Goal: Transaction & Acquisition: Book appointment/travel/reservation

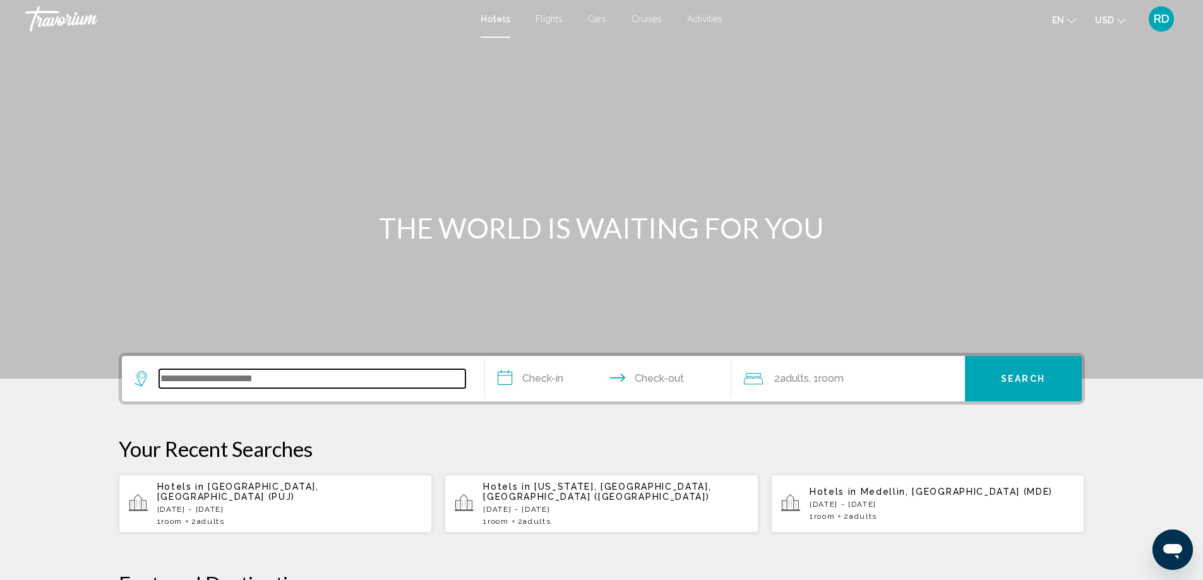
drag, startPoint x: 201, startPoint y: 376, endPoint x: 201, endPoint y: 383, distance: 7.6
click at [202, 376] on input "Search widget" at bounding box center [312, 378] width 306 height 19
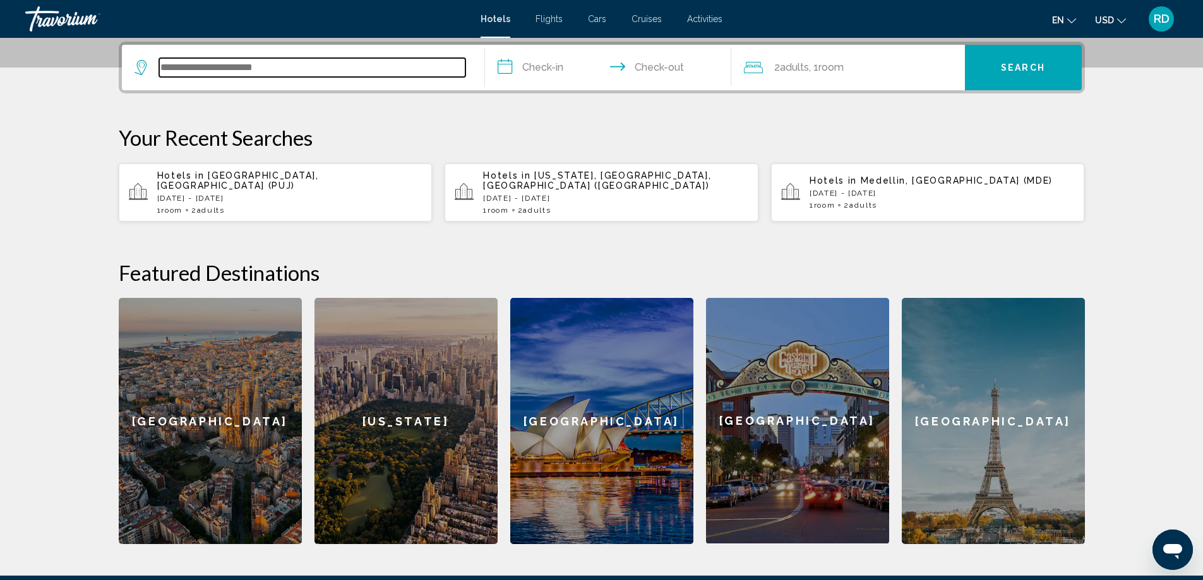
scroll to position [312, 0]
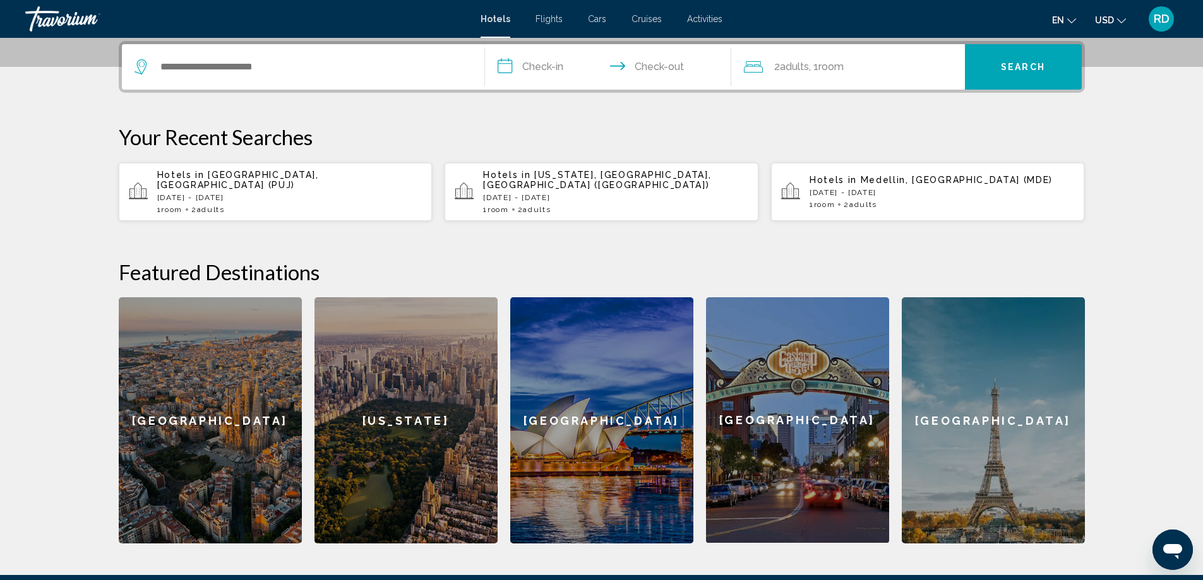
click at [254, 177] on span "[GEOGRAPHIC_DATA], [GEOGRAPHIC_DATA] (PUJ)" at bounding box center [238, 180] width 162 height 20
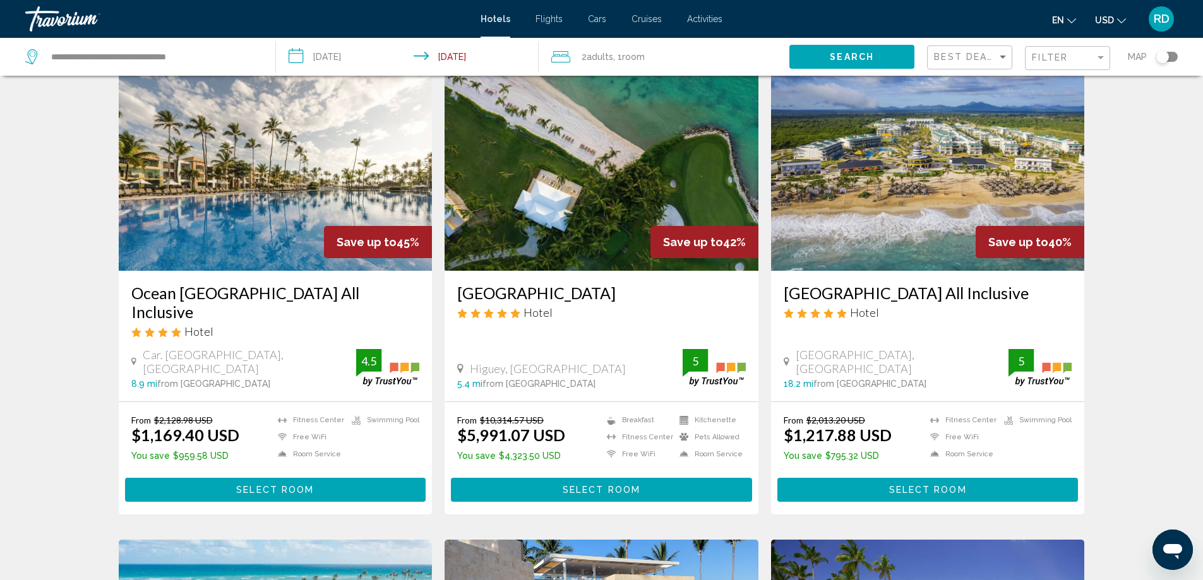
scroll to position [316, 0]
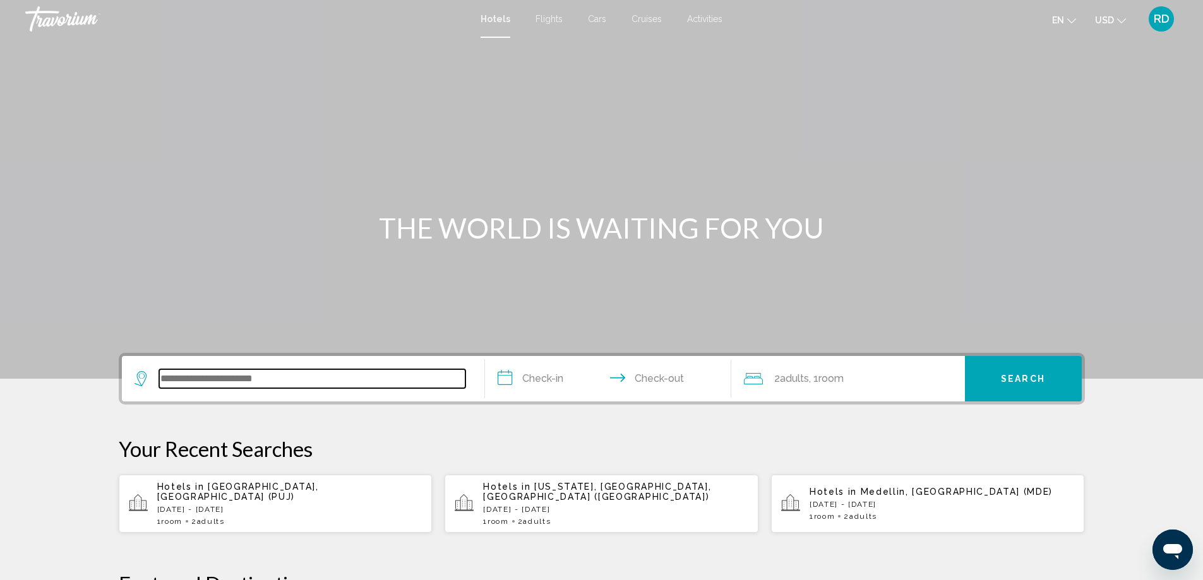
click at [200, 374] on input "Search widget" at bounding box center [312, 378] width 306 height 19
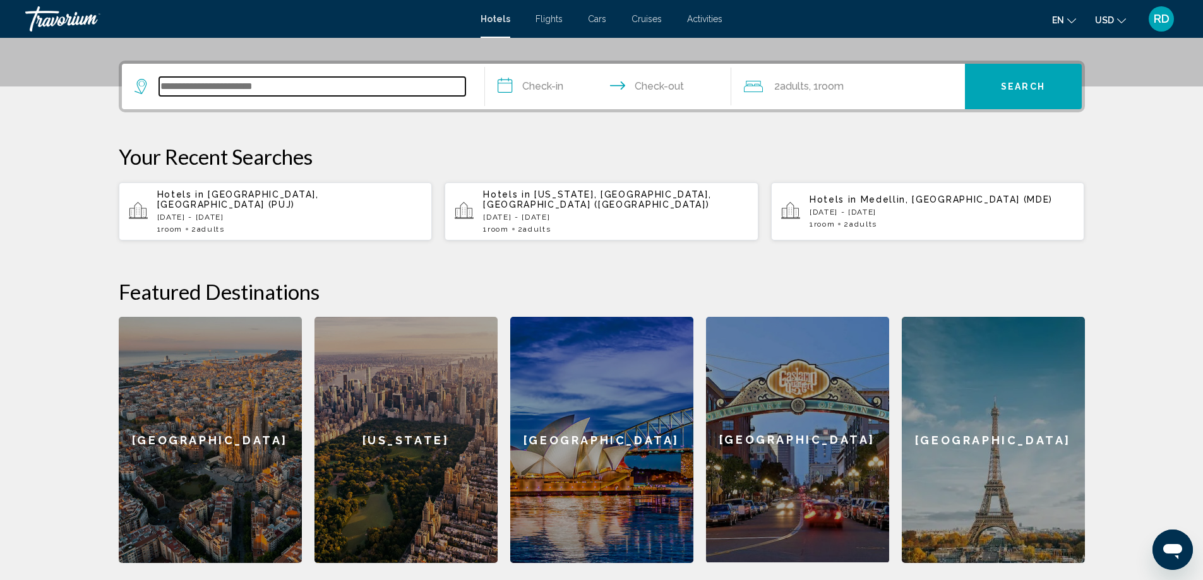
scroll to position [312, 0]
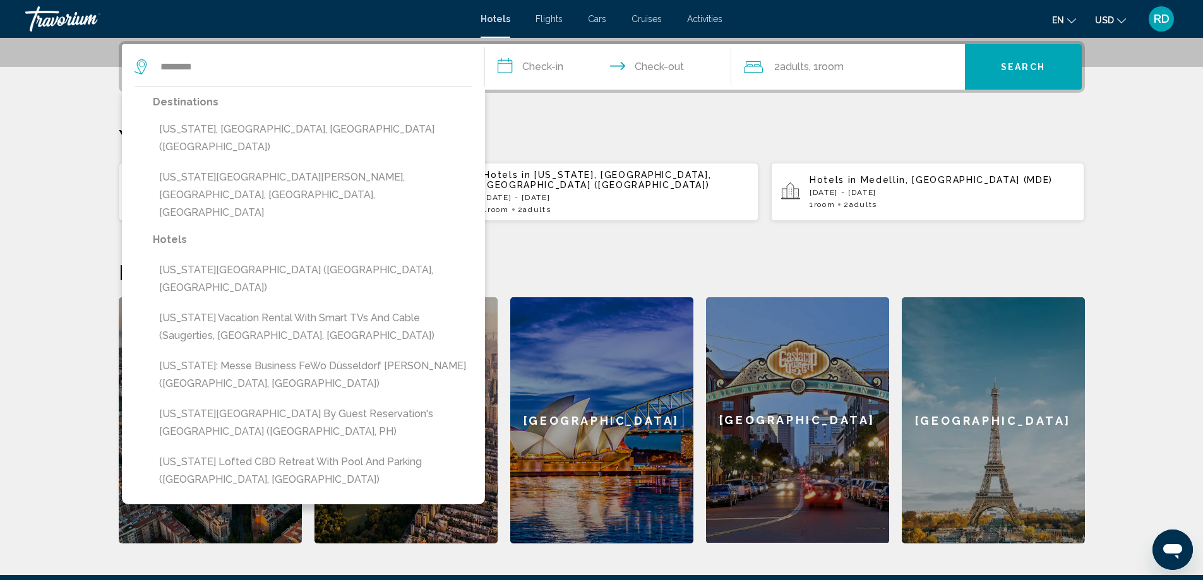
click at [232, 129] on button "[US_STATE], [GEOGRAPHIC_DATA], [GEOGRAPHIC_DATA] ([GEOGRAPHIC_DATA])" at bounding box center [312, 138] width 319 height 42
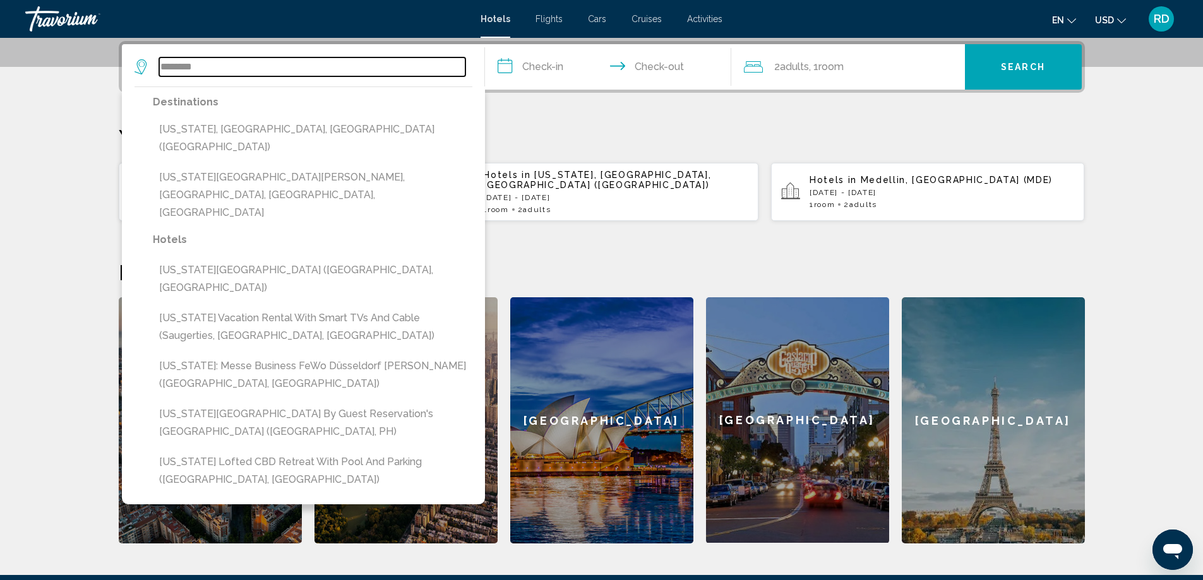
type input "**********"
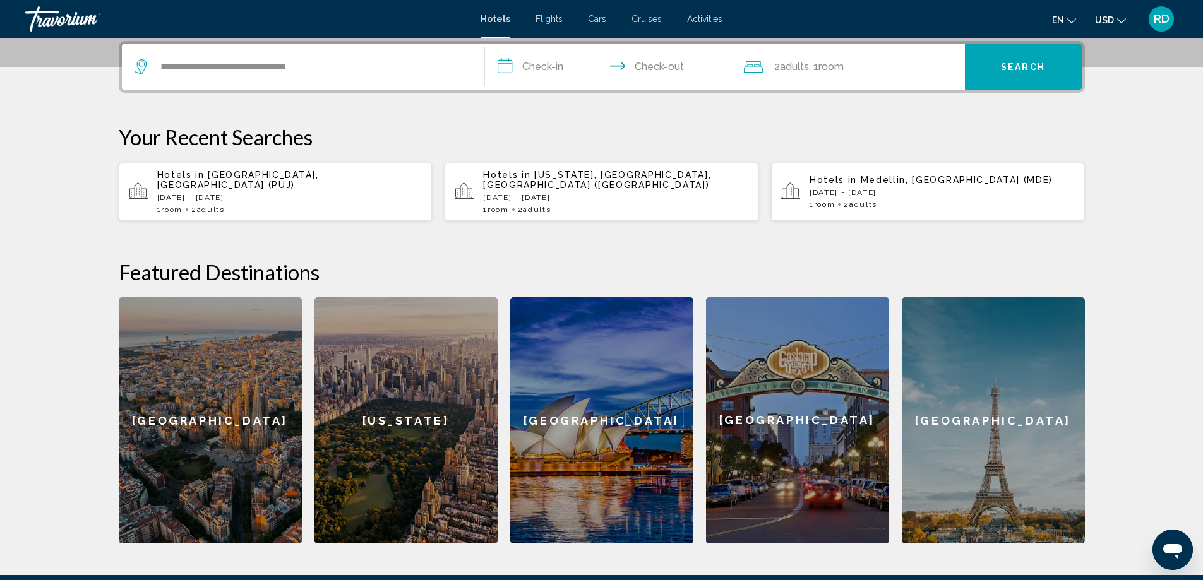
click at [508, 67] on input "**********" at bounding box center [610, 68] width 251 height 49
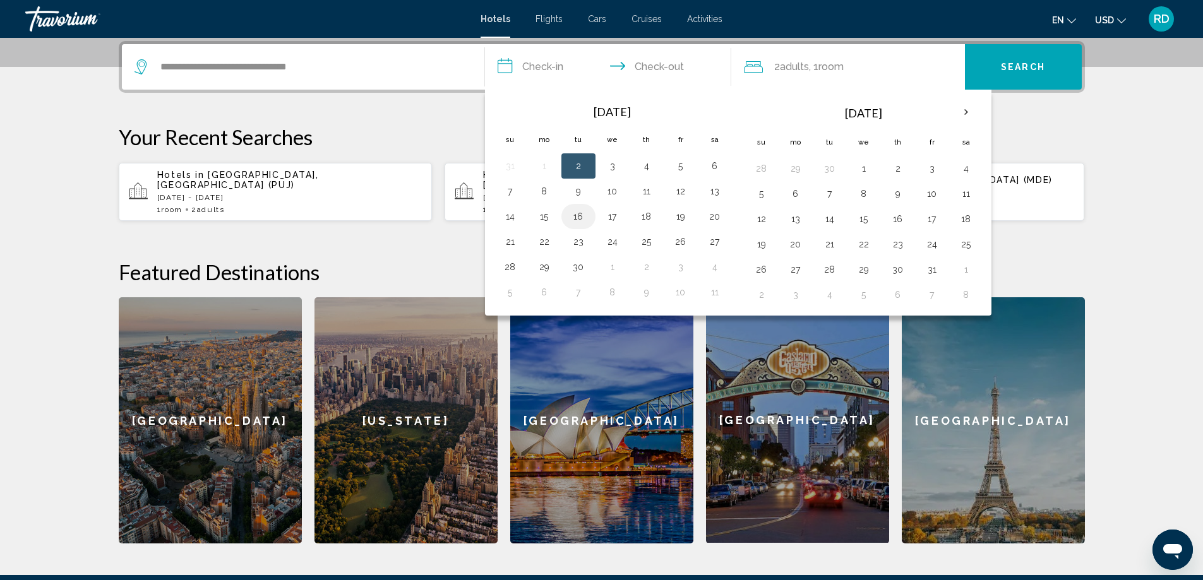
click at [576, 217] on button "16" at bounding box center [578, 217] width 20 height 18
click at [679, 215] on button "19" at bounding box center [681, 217] width 20 height 18
type input "**********"
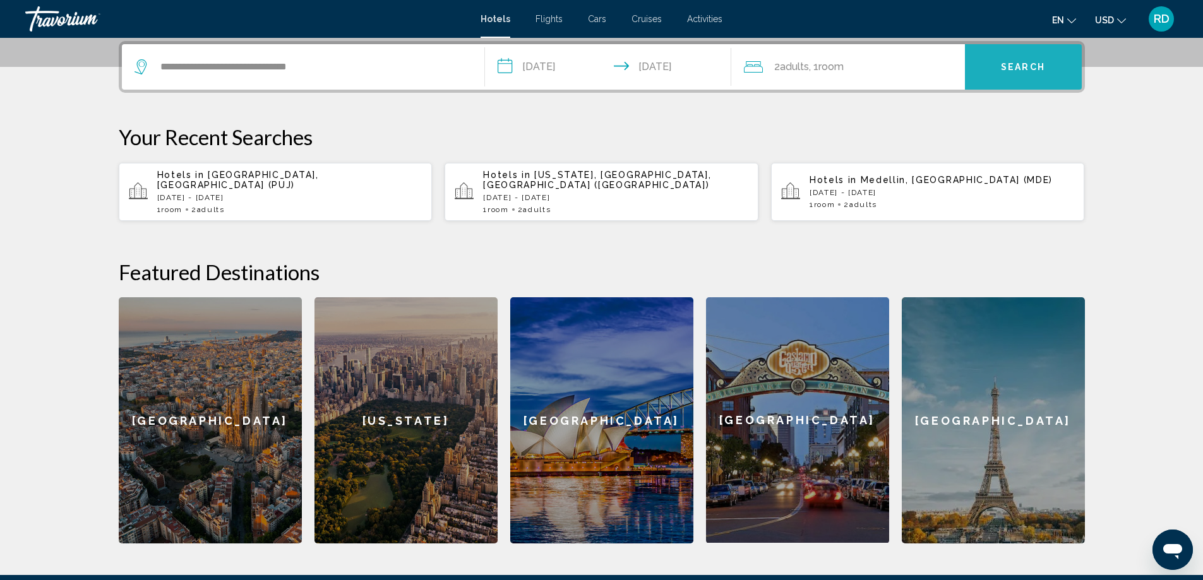
click at [1005, 64] on span "Search" at bounding box center [1023, 68] width 44 height 10
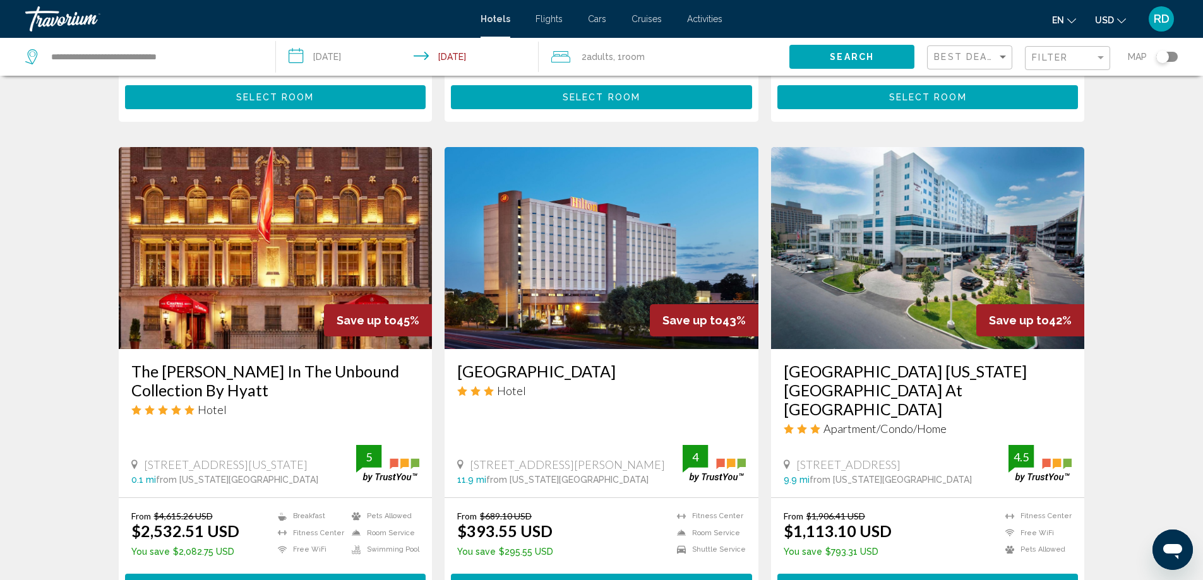
scroll to position [442, 0]
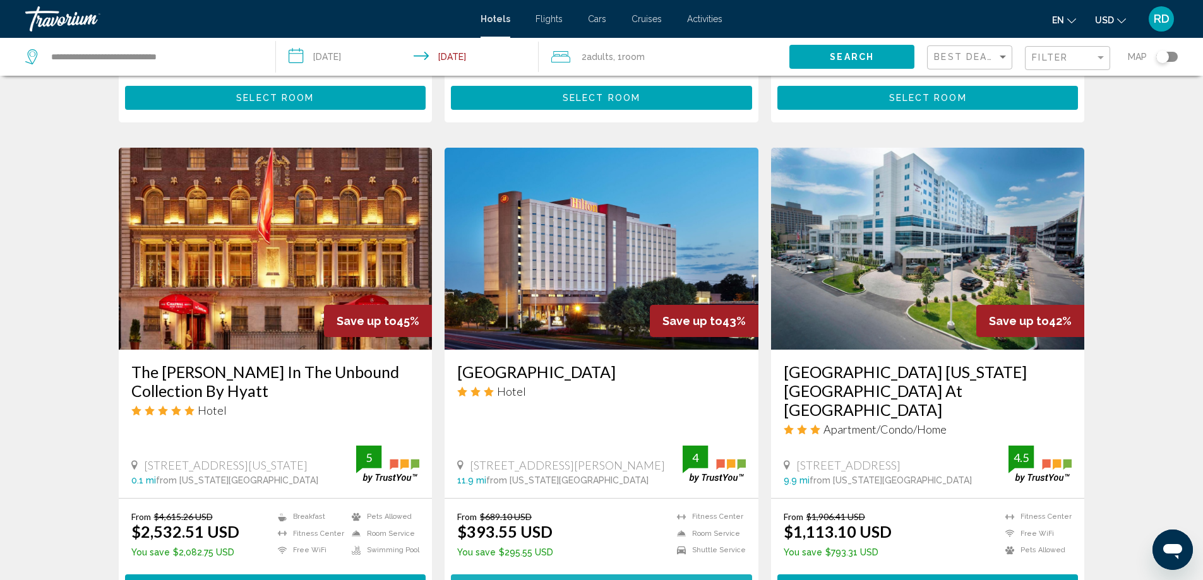
click at [593, 580] on span "Select Room" at bounding box center [602, 586] width 78 height 10
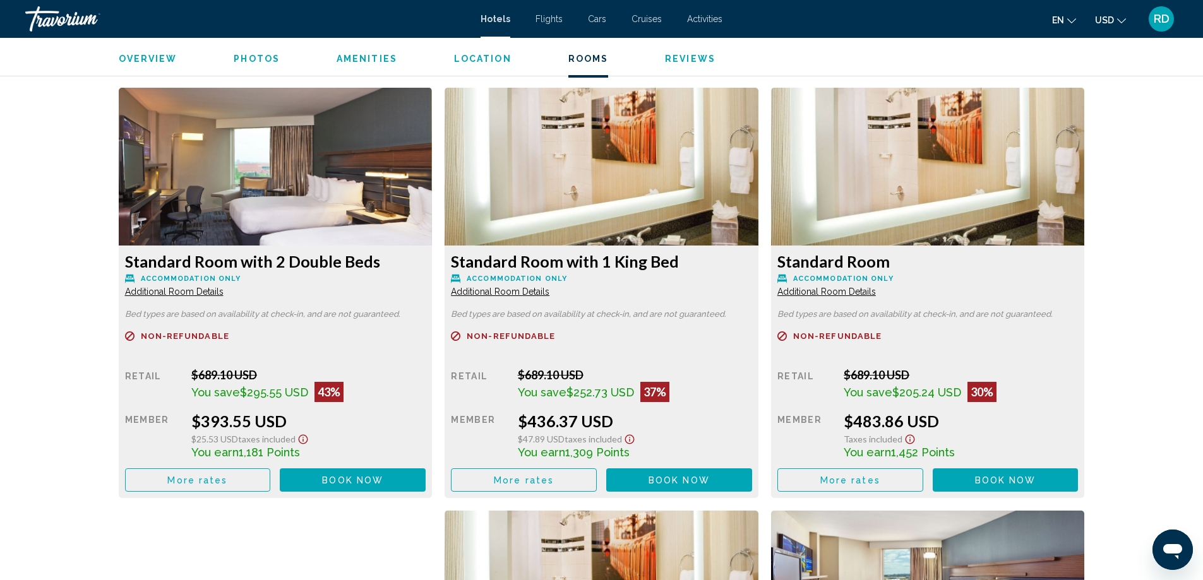
scroll to position [1705, 0]
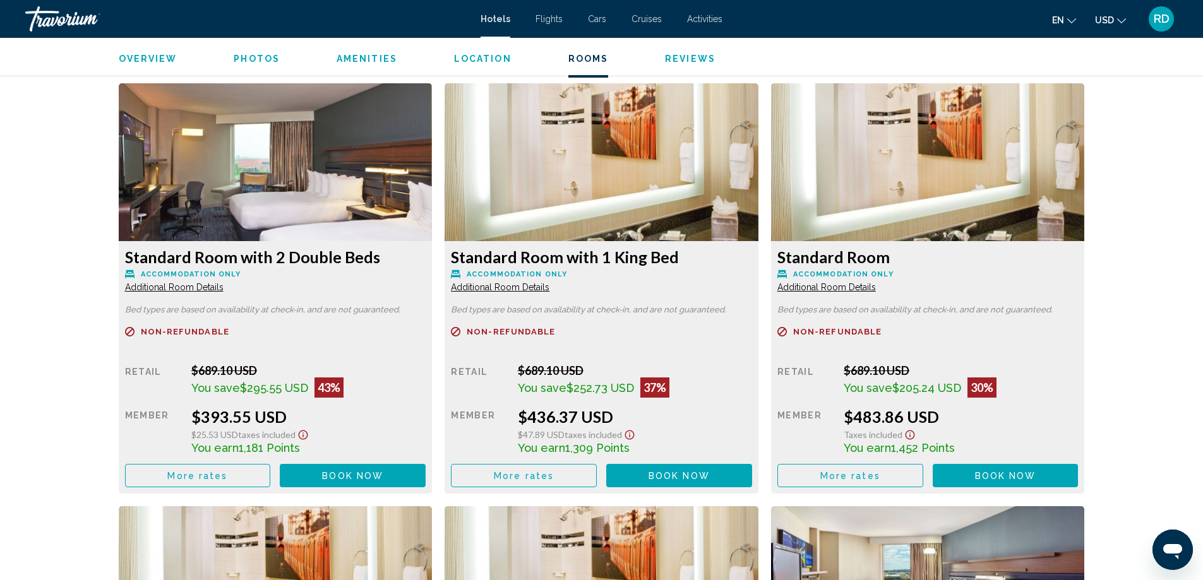
click at [348, 475] on span "Book now" at bounding box center [352, 476] width 61 height 10
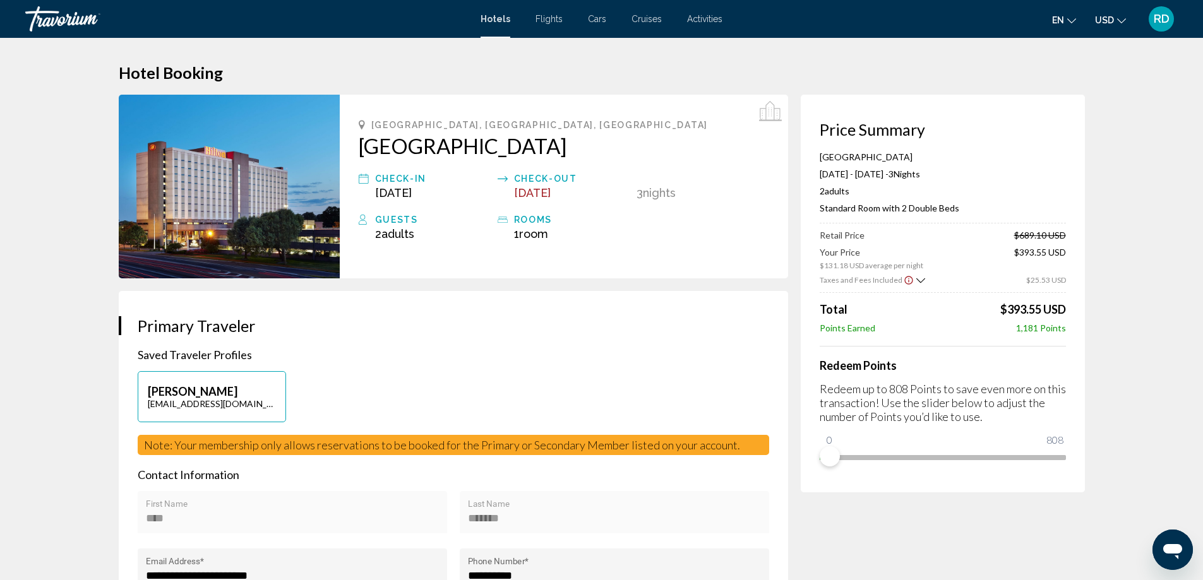
drag, startPoint x: 357, startPoint y: 136, endPoint x: 582, endPoint y: 150, distance: 225.2
click at [582, 150] on div "[GEOGRAPHIC_DATA], [GEOGRAPHIC_DATA], [GEOGRAPHIC_DATA] Check-in [DATE] Check-o…" at bounding box center [564, 187] width 448 height 184
copy h2 "[GEOGRAPHIC_DATA]"
click at [689, 355] on p "Saved Traveler Profiles" at bounding box center [453, 355] width 631 height 14
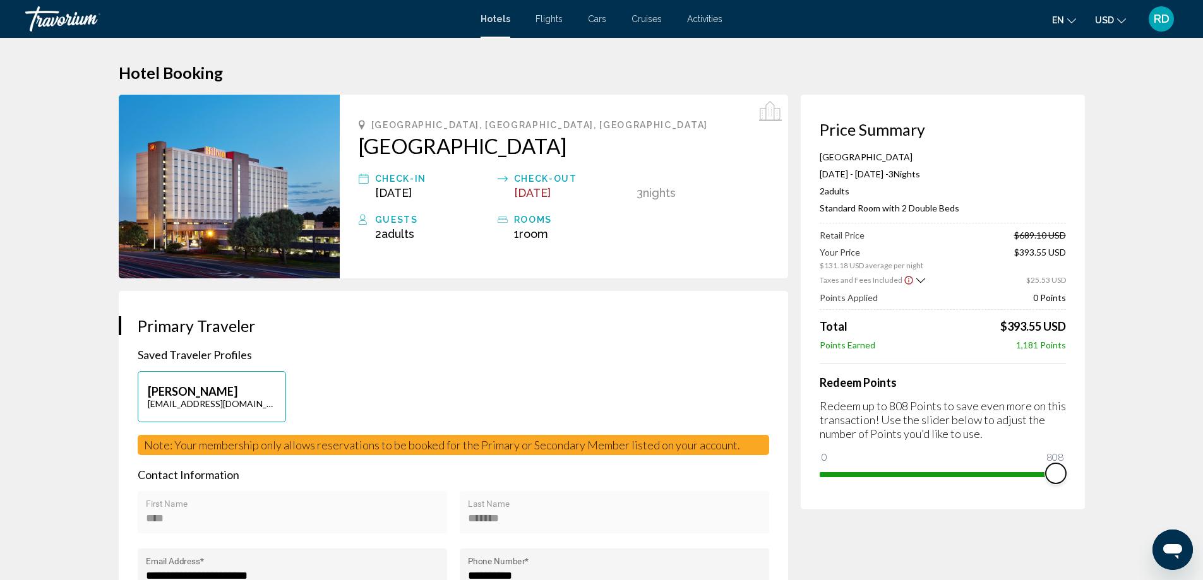
drag, startPoint x: 832, startPoint y: 458, endPoint x: 1080, endPoint y: 470, distance: 249.0
click at [1080, 470] on div "Price Summary [GEOGRAPHIC_DATA] [DATE] - [DATE] - 3 Night Nights 2 Adult Adults…" at bounding box center [943, 302] width 284 height 415
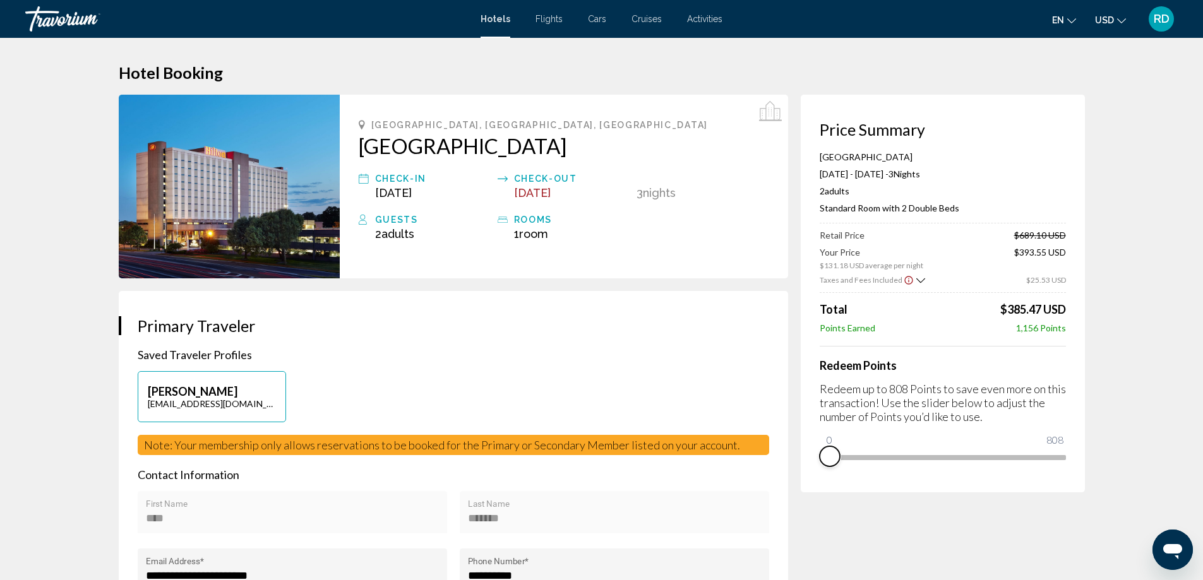
drag, startPoint x: 1055, startPoint y: 475, endPoint x: 708, endPoint y: 481, distance: 347.3
